Goal: Navigation & Orientation: Find specific page/section

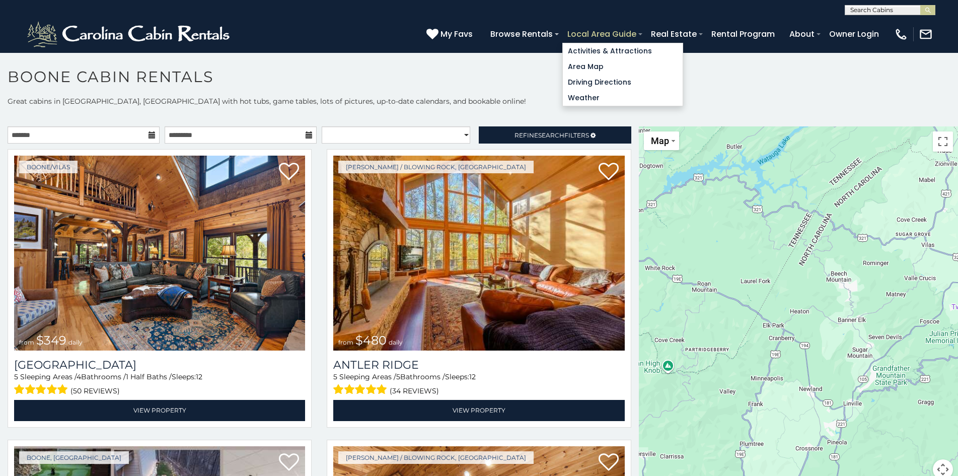
scroll to position [6, 0]
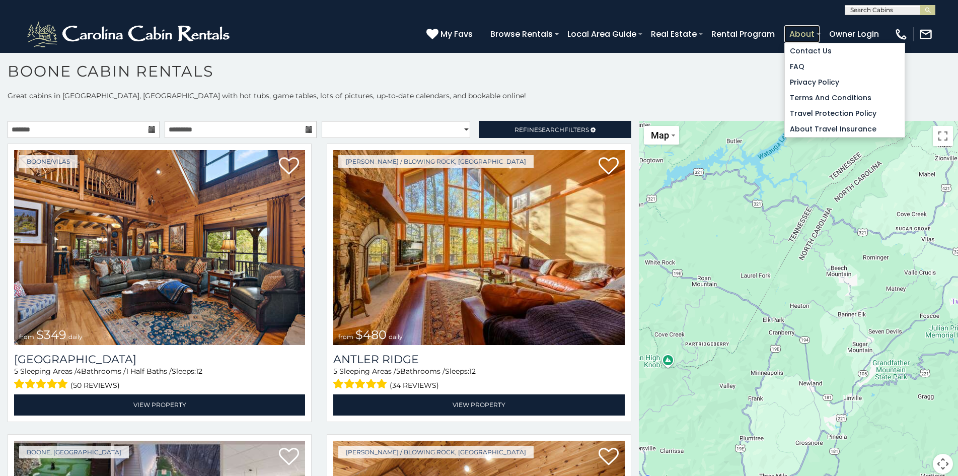
click at [796, 27] on link "About" at bounding box center [802, 34] width 35 height 18
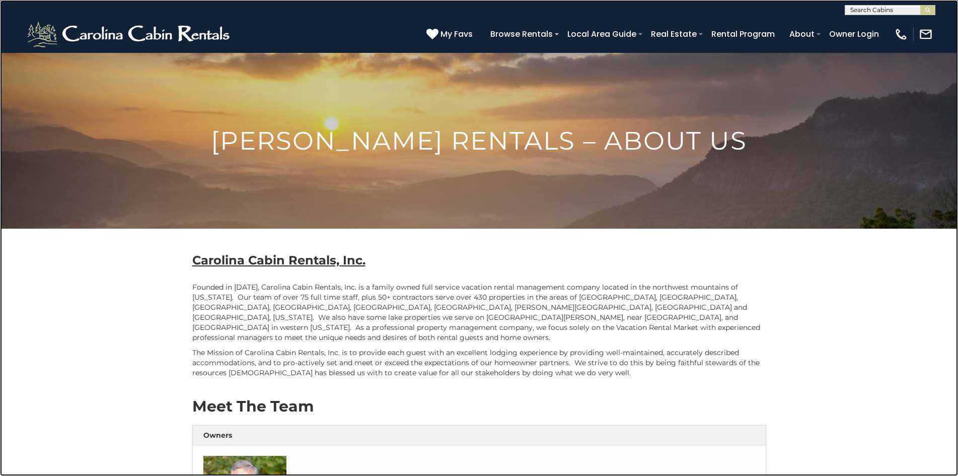
click at [137, 57] on link at bounding box center [479, 238] width 958 height 476
